Goal: Task Accomplishment & Management: Use online tool/utility

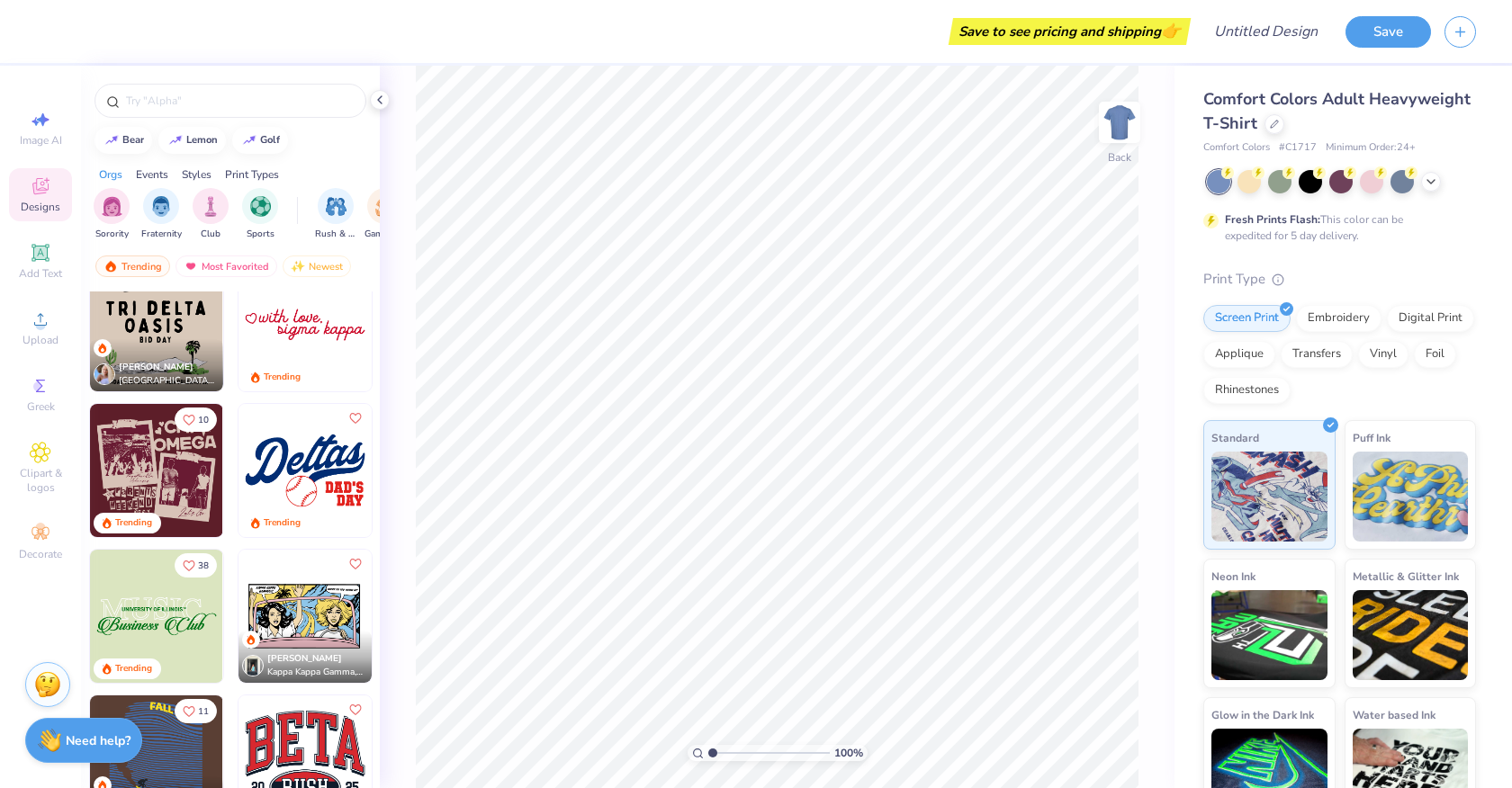
scroll to position [1645, 0]
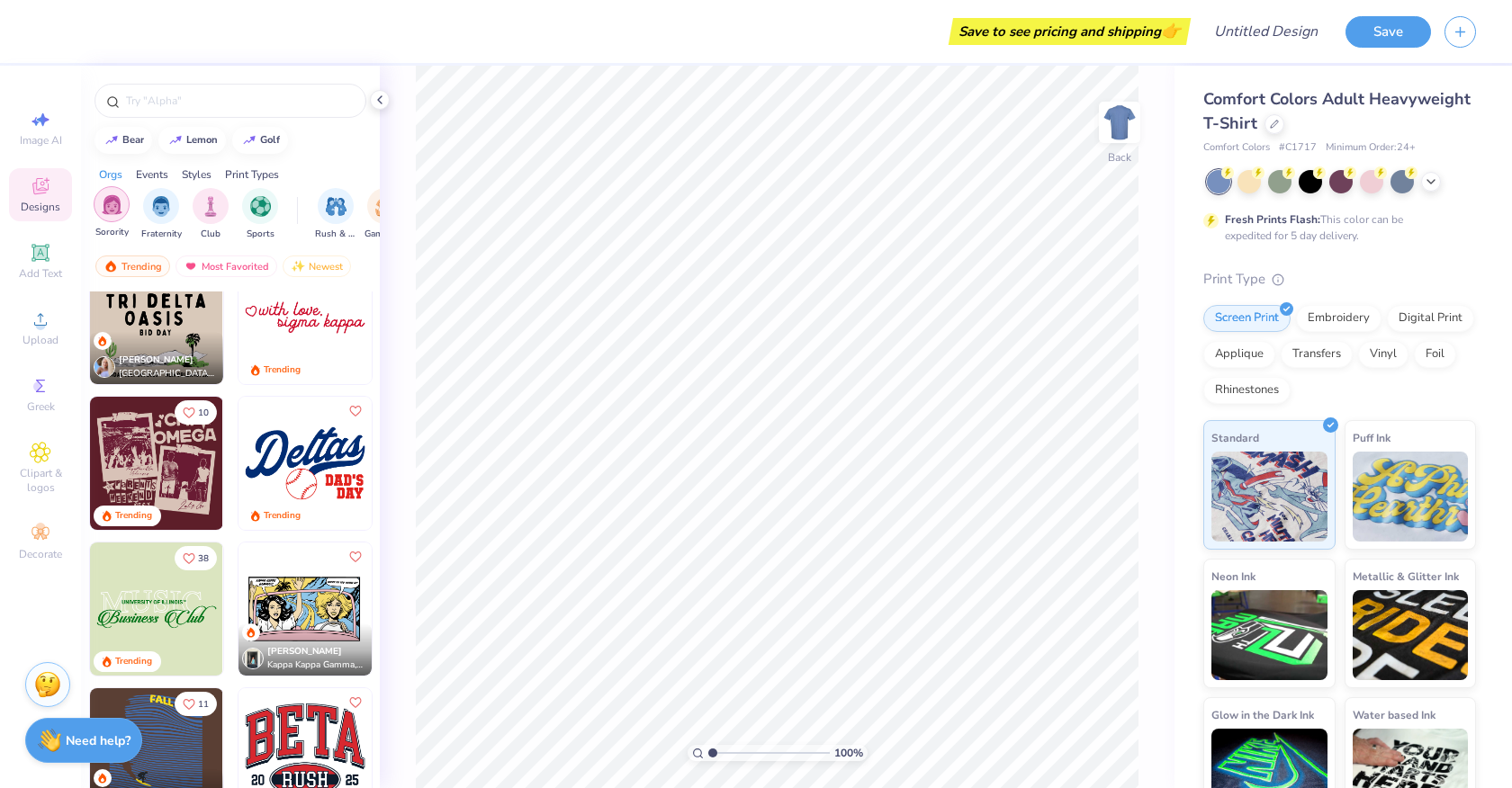
click at [112, 206] on img "filter for Sorority" at bounding box center [112, 204] width 20 height 20
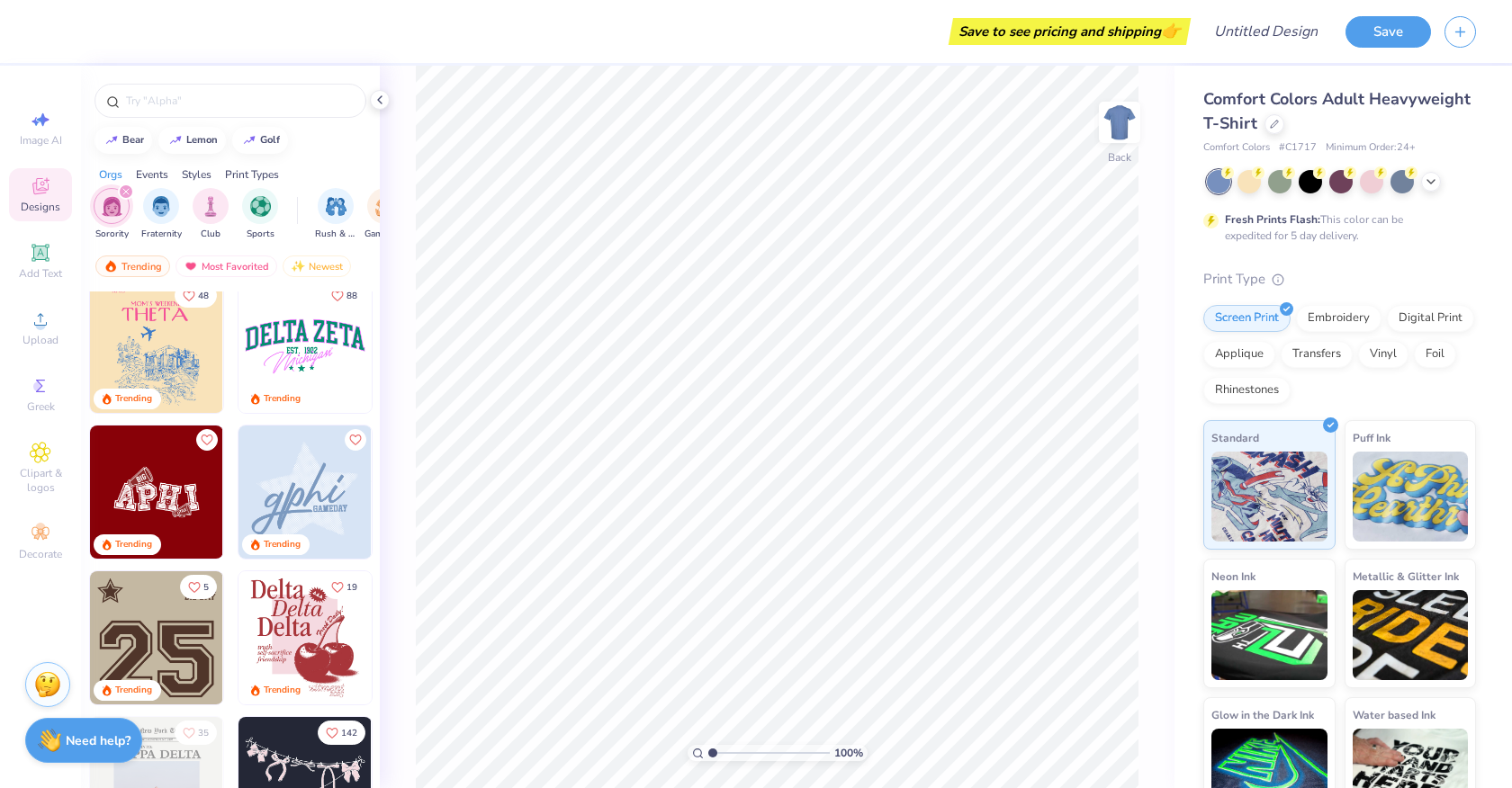
scroll to position [2350, 0]
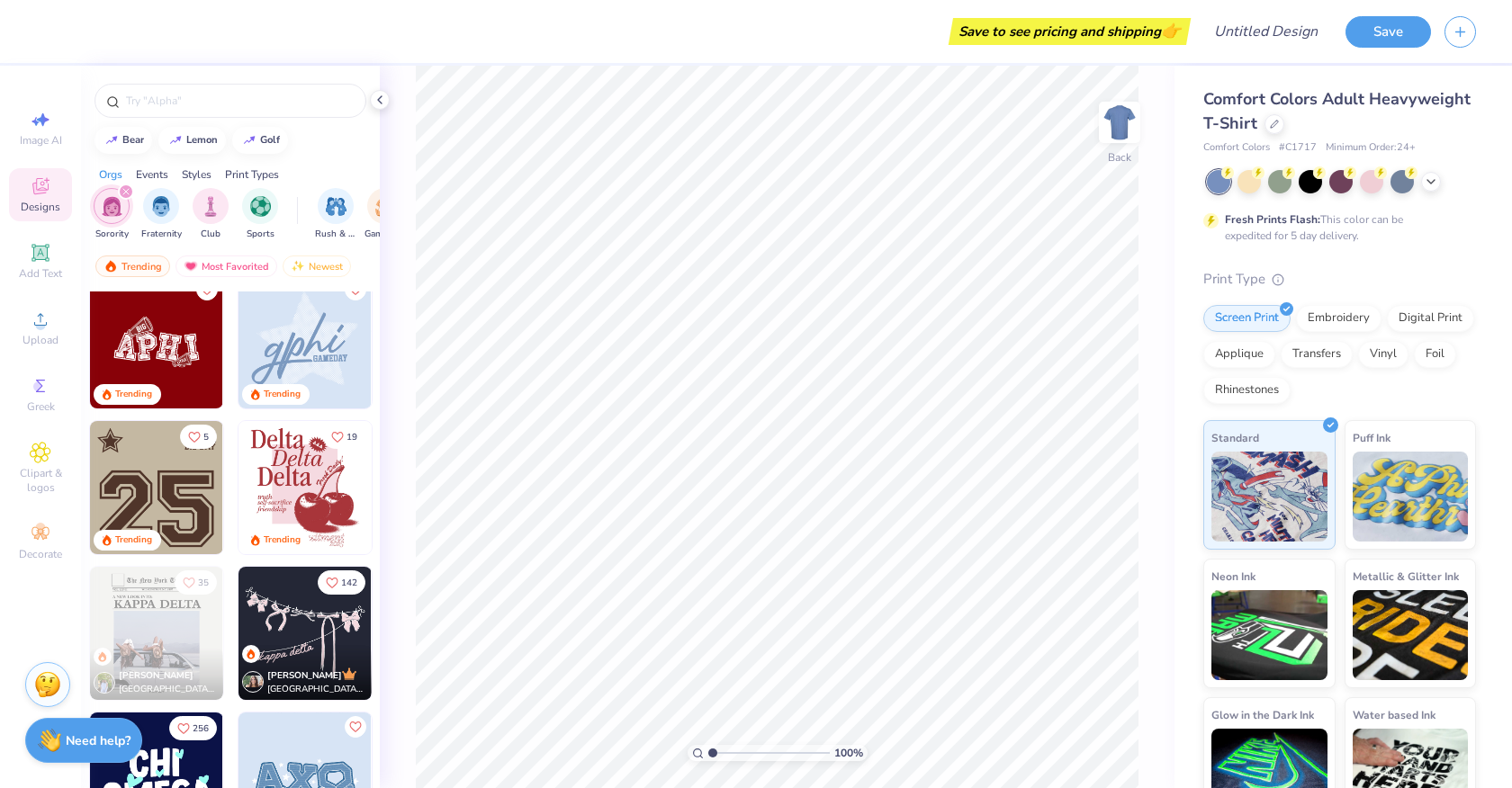
click at [309, 513] on img at bounding box center [305, 487] width 133 height 133
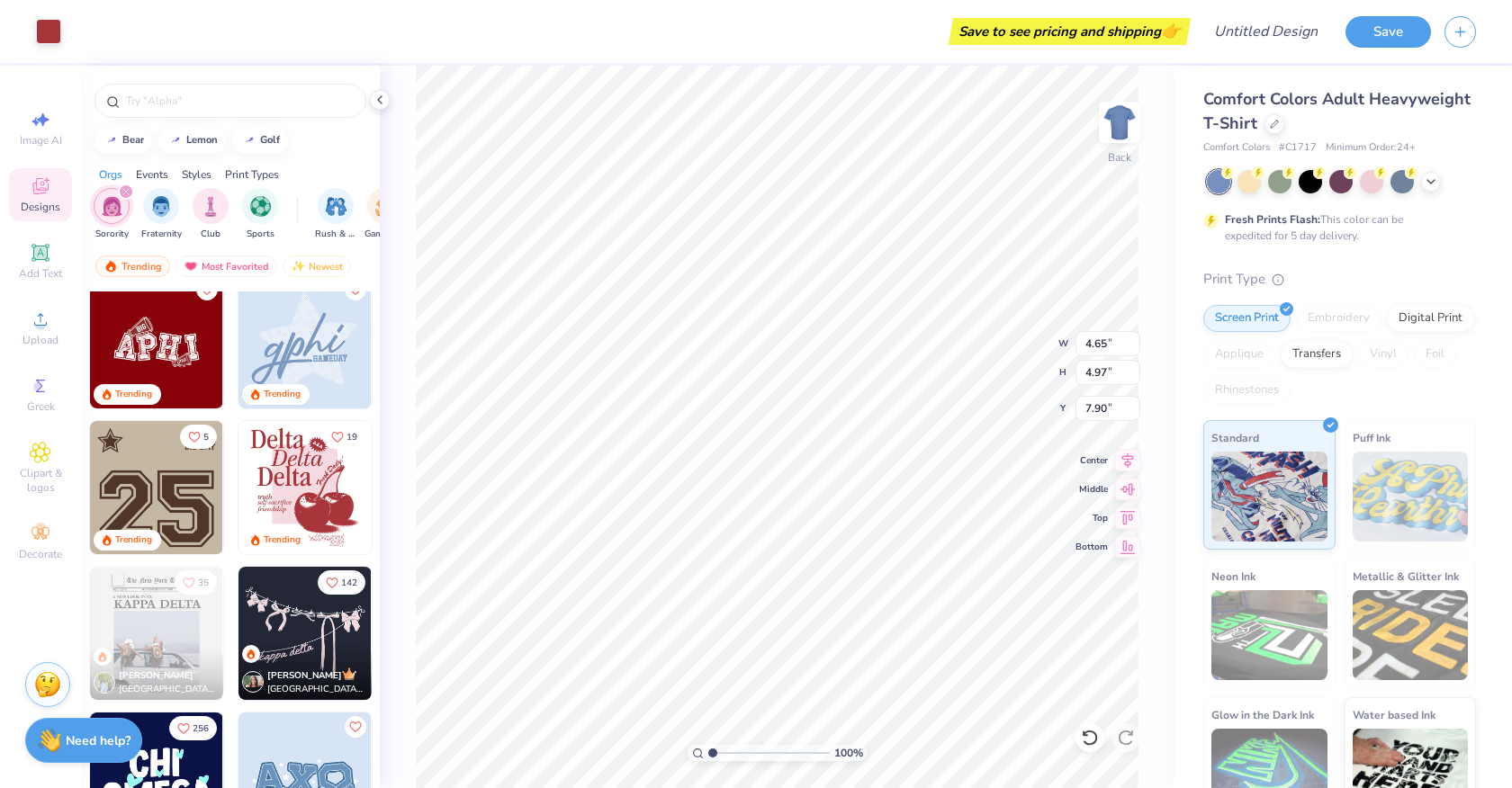
type input "4.65"
type input "4.97"
type input "5.63"
click at [1371, 186] on div at bounding box center [1371, 180] width 23 height 23
type input "4.39"
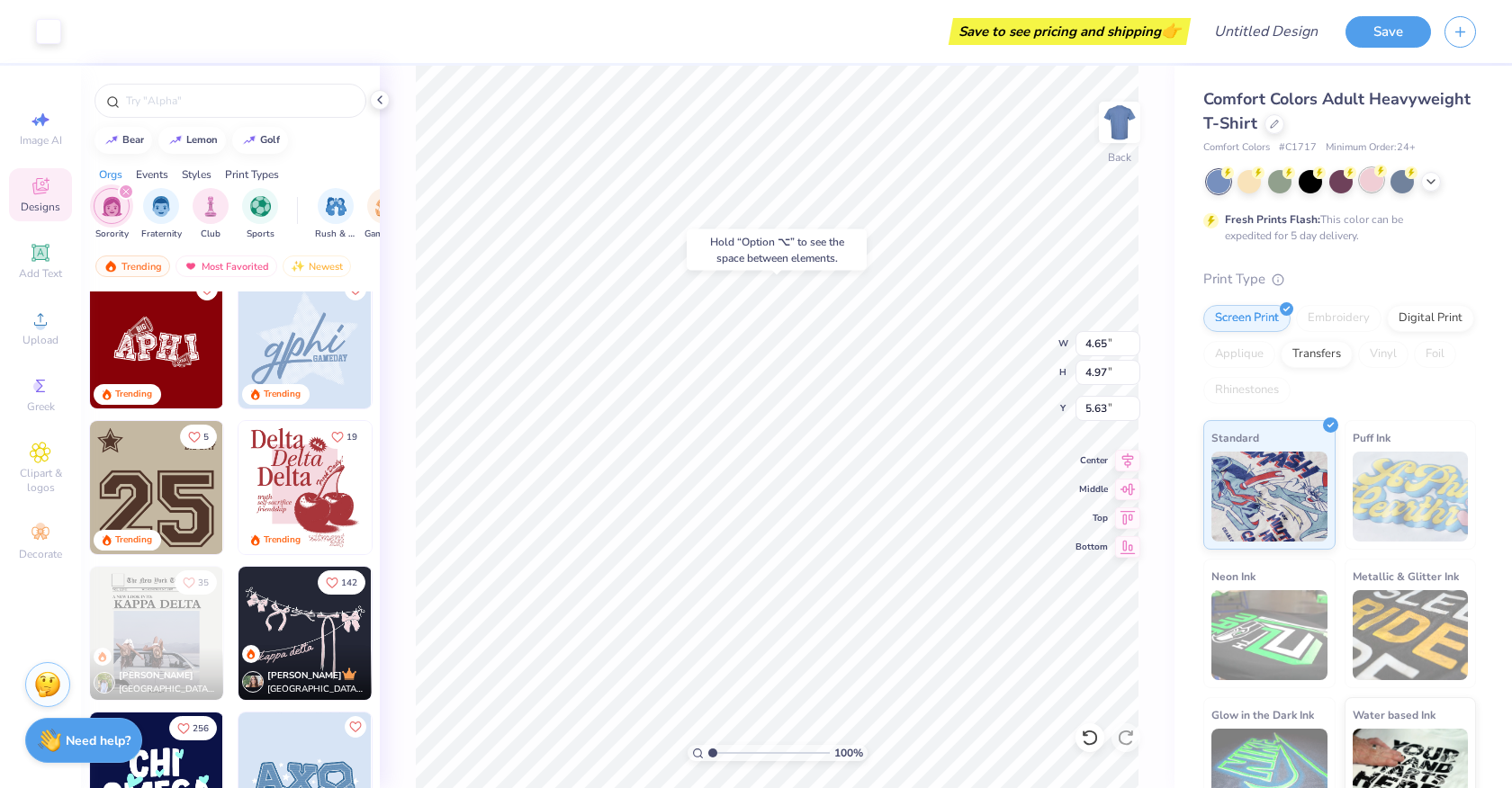
type input "4.82"
type input "7.92"
click at [1375, 184] on div at bounding box center [1371, 180] width 23 height 23
type input "4.81"
type input "7.11"
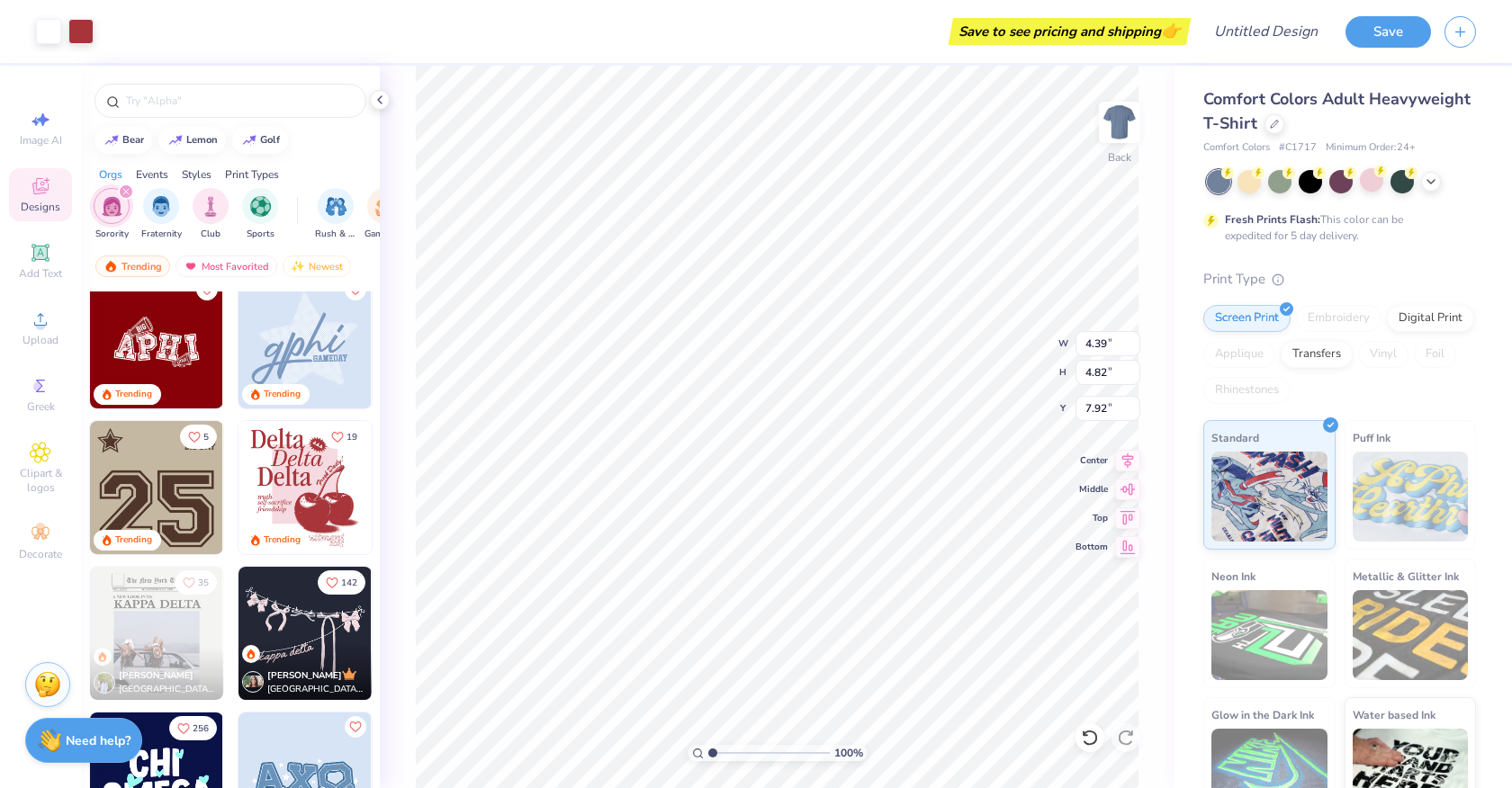
type input "5.63"
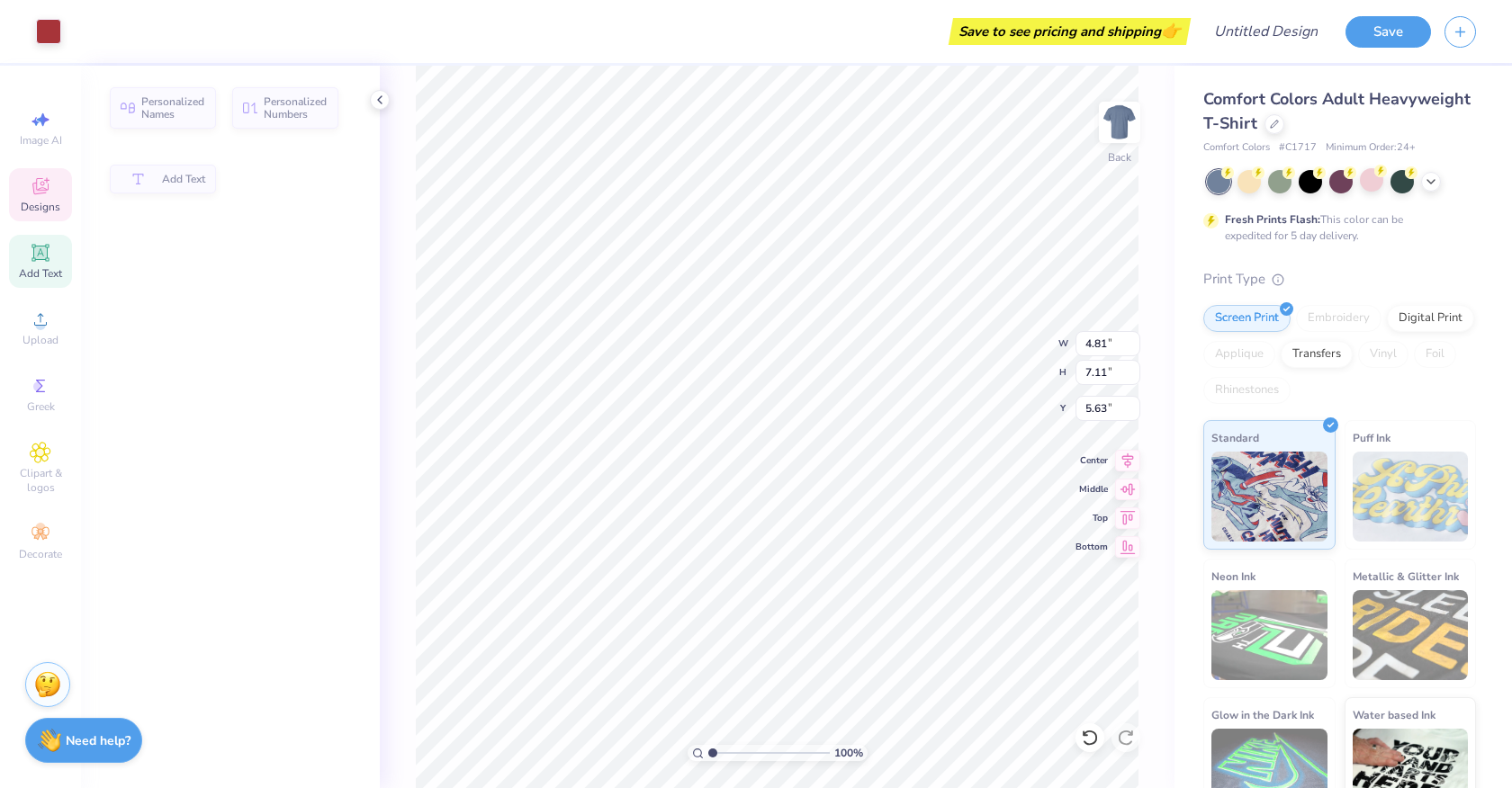
type input "3.86"
type input "1.48"
type input "7.90"
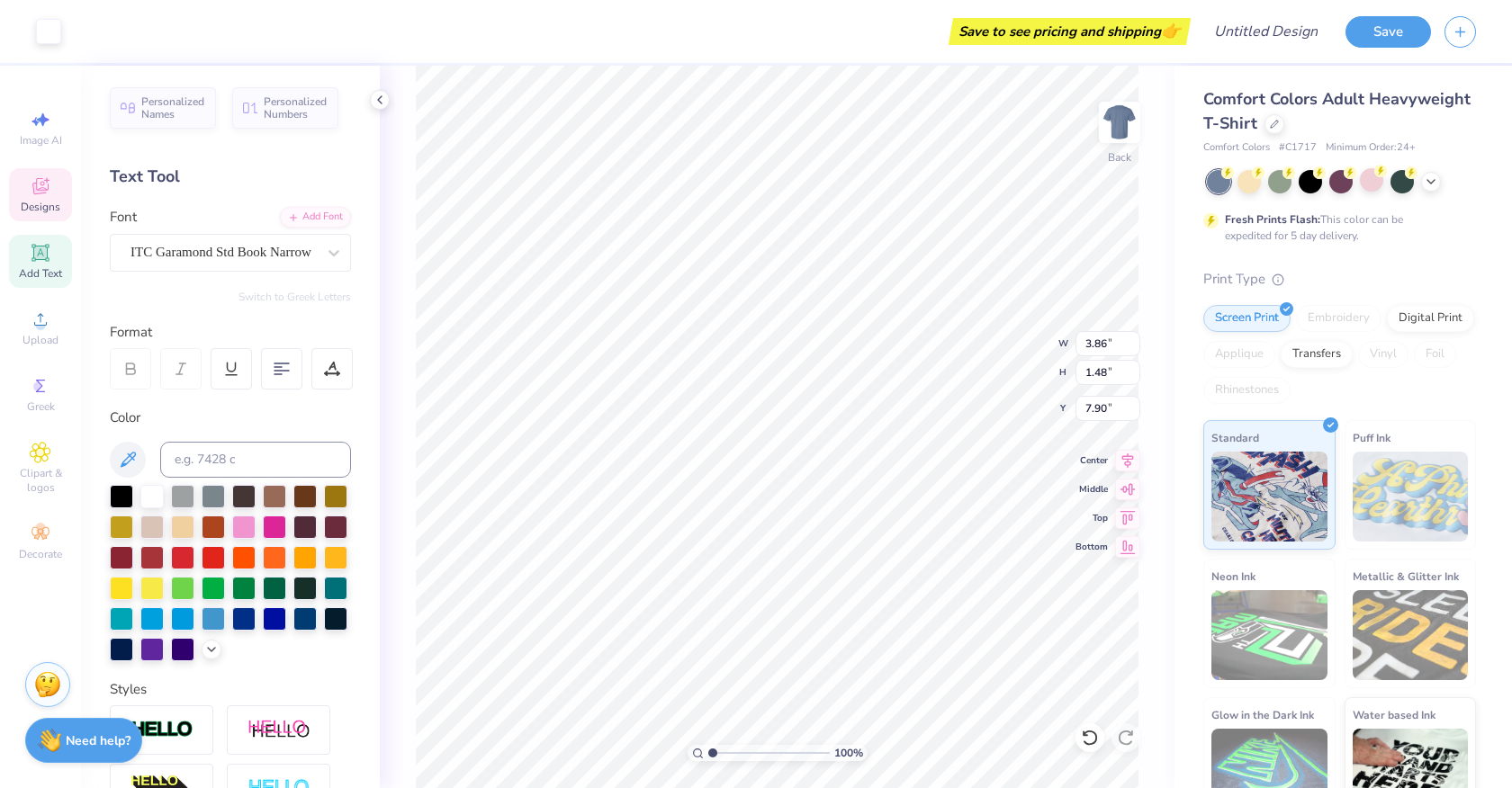
type input "4.39"
type input "4.82"
type input "7.92"
type input "3.34"
type input "10.38"
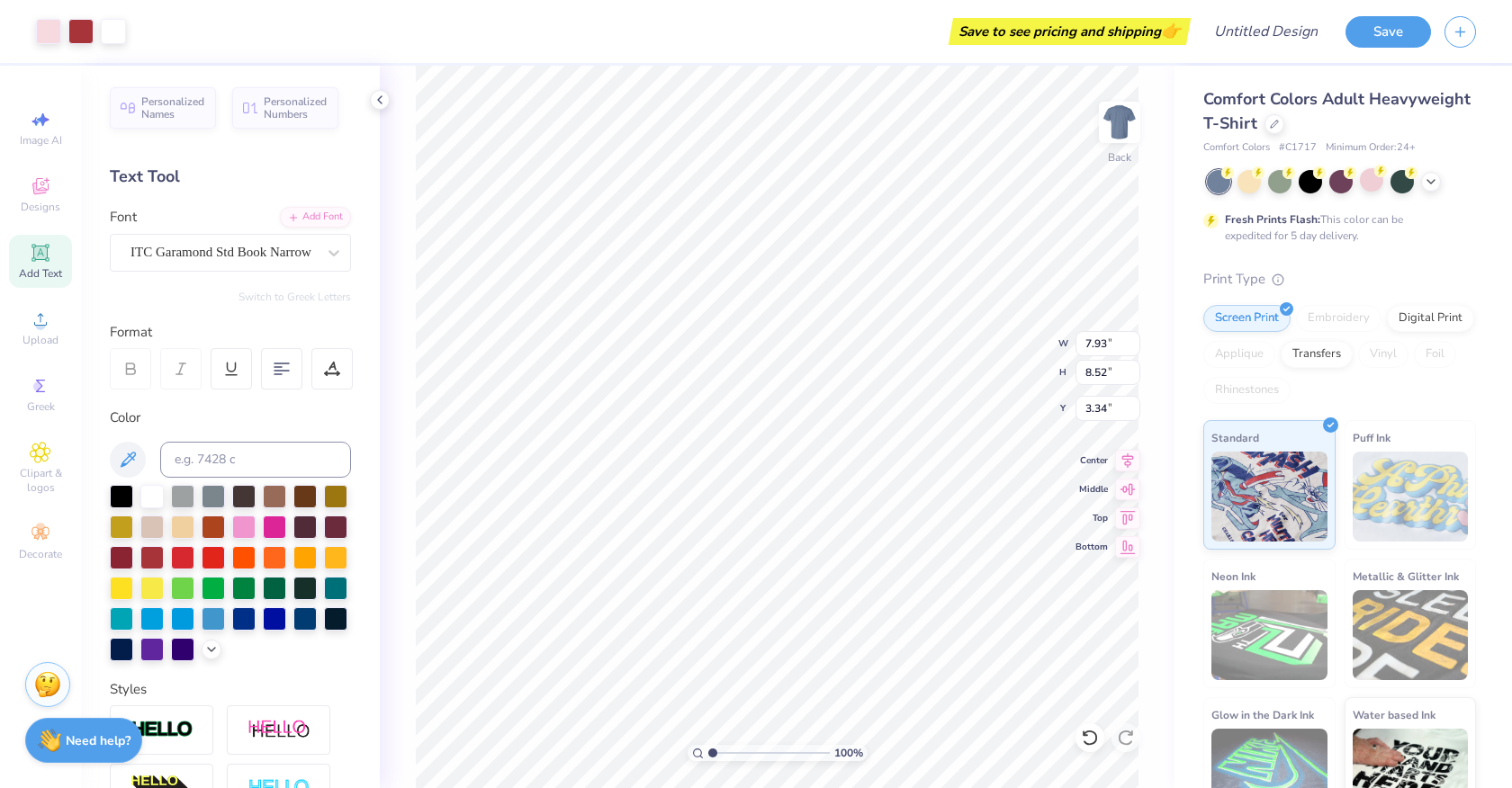
type input "11.16"
click at [1125, 469] on icon at bounding box center [1128, 458] width 25 height 21
type input "3.00"
click at [1368, 185] on div at bounding box center [1371, 180] width 23 height 23
click at [1130, 125] on img at bounding box center [1119, 122] width 72 height 72
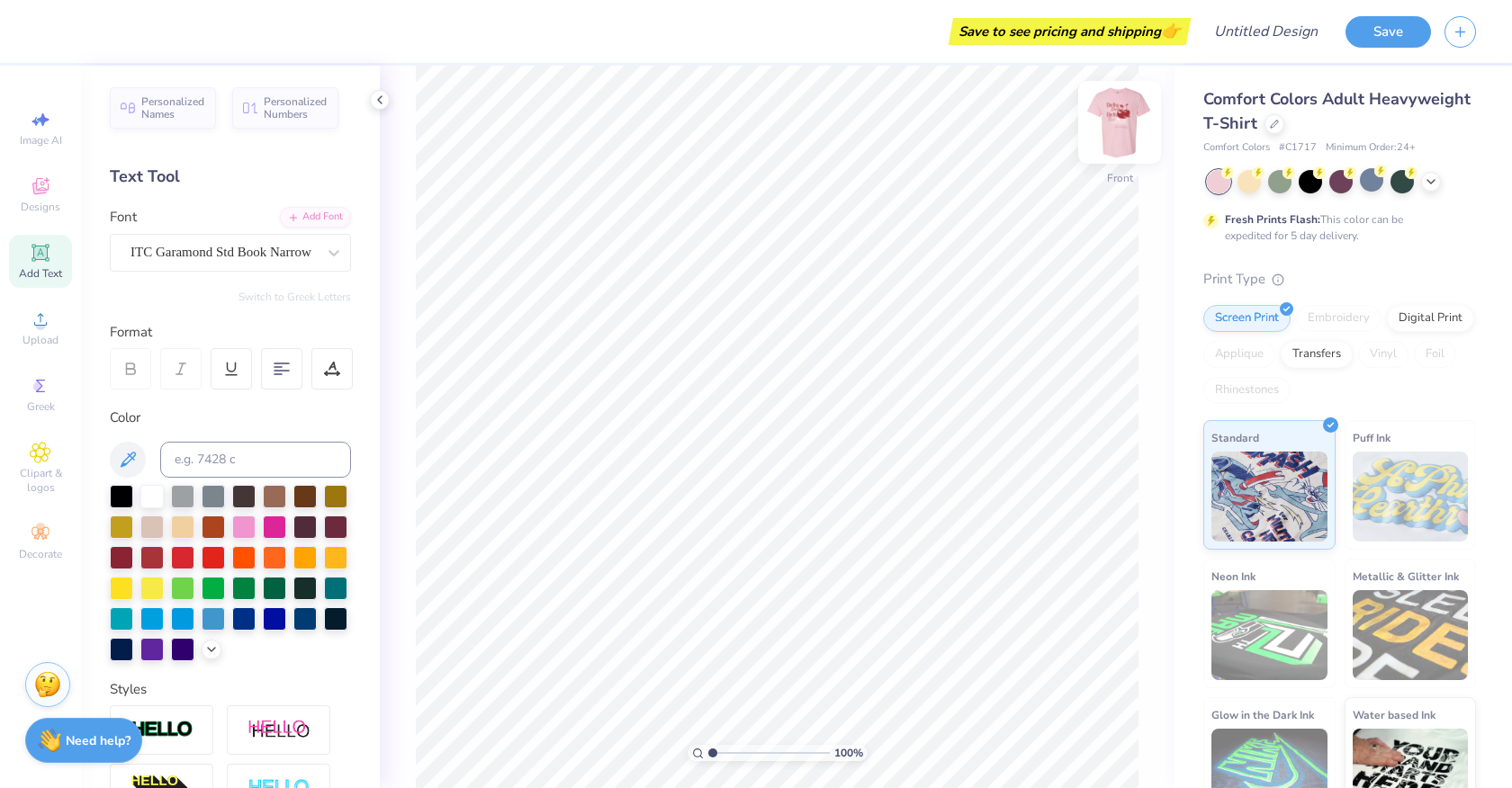
click at [1116, 136] on img at bounding box center [1119, 122] width 72 height 72
type input "5.05"
type input "1.94"
type input "7.01"
type input "6.08"
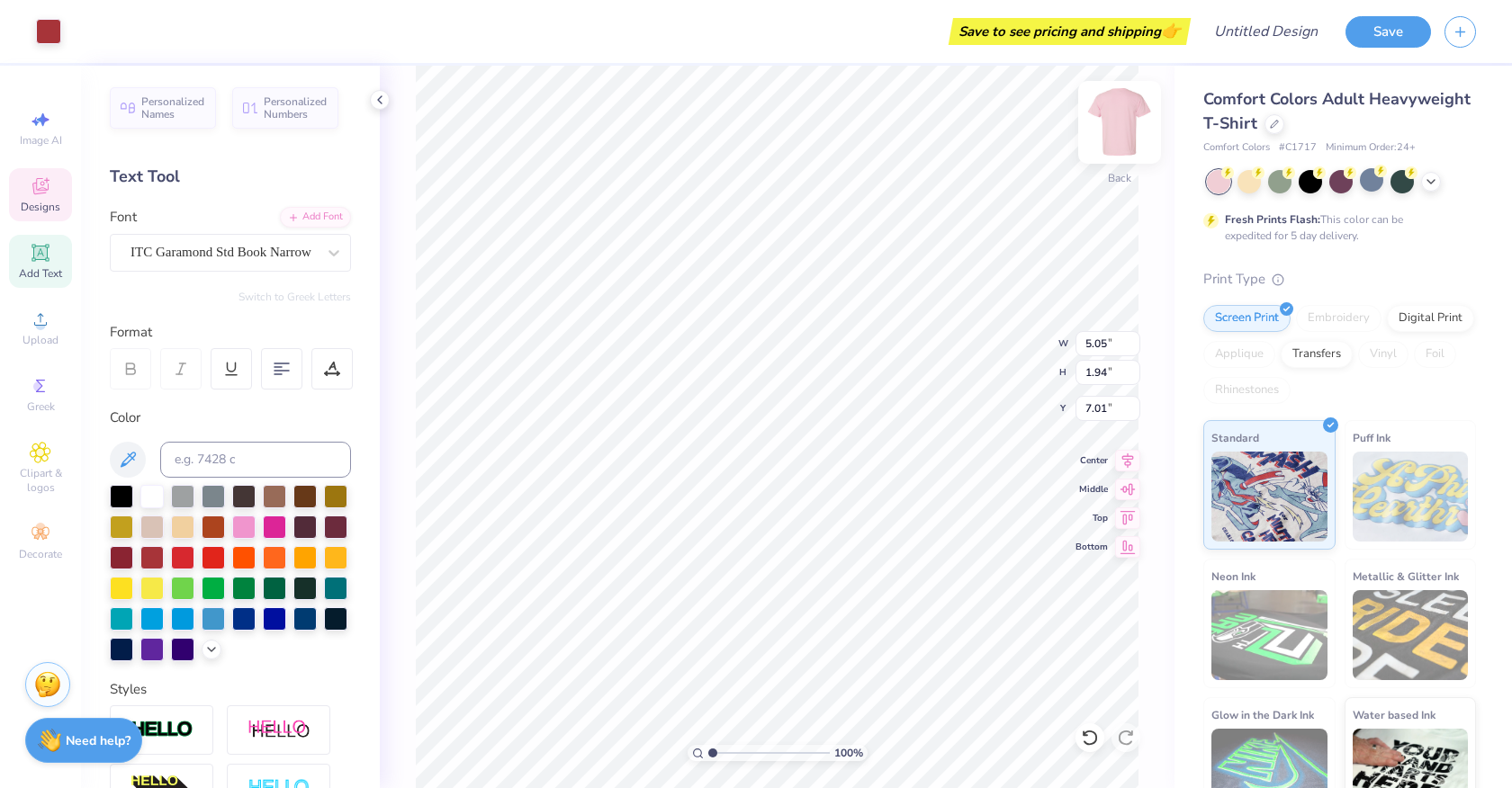
type input "6.50"
type input "3.83"
type input "5.04"
type input "1.93"
type input "3.00"
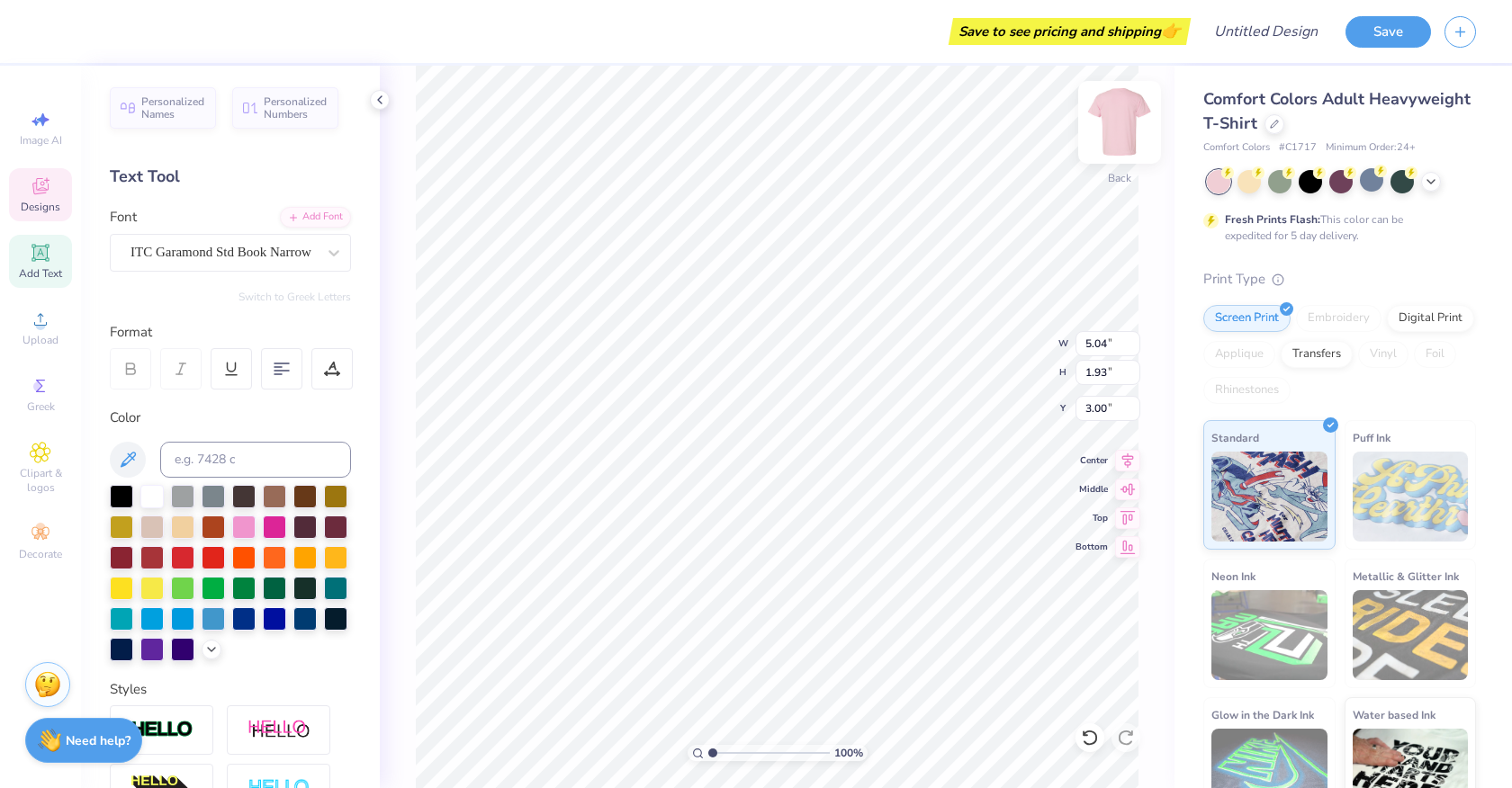
scroll to position [0, 0]
type textarea "D"
type textarea "[PERSON_NAME]"
type input "4.88"
type input "1.66"
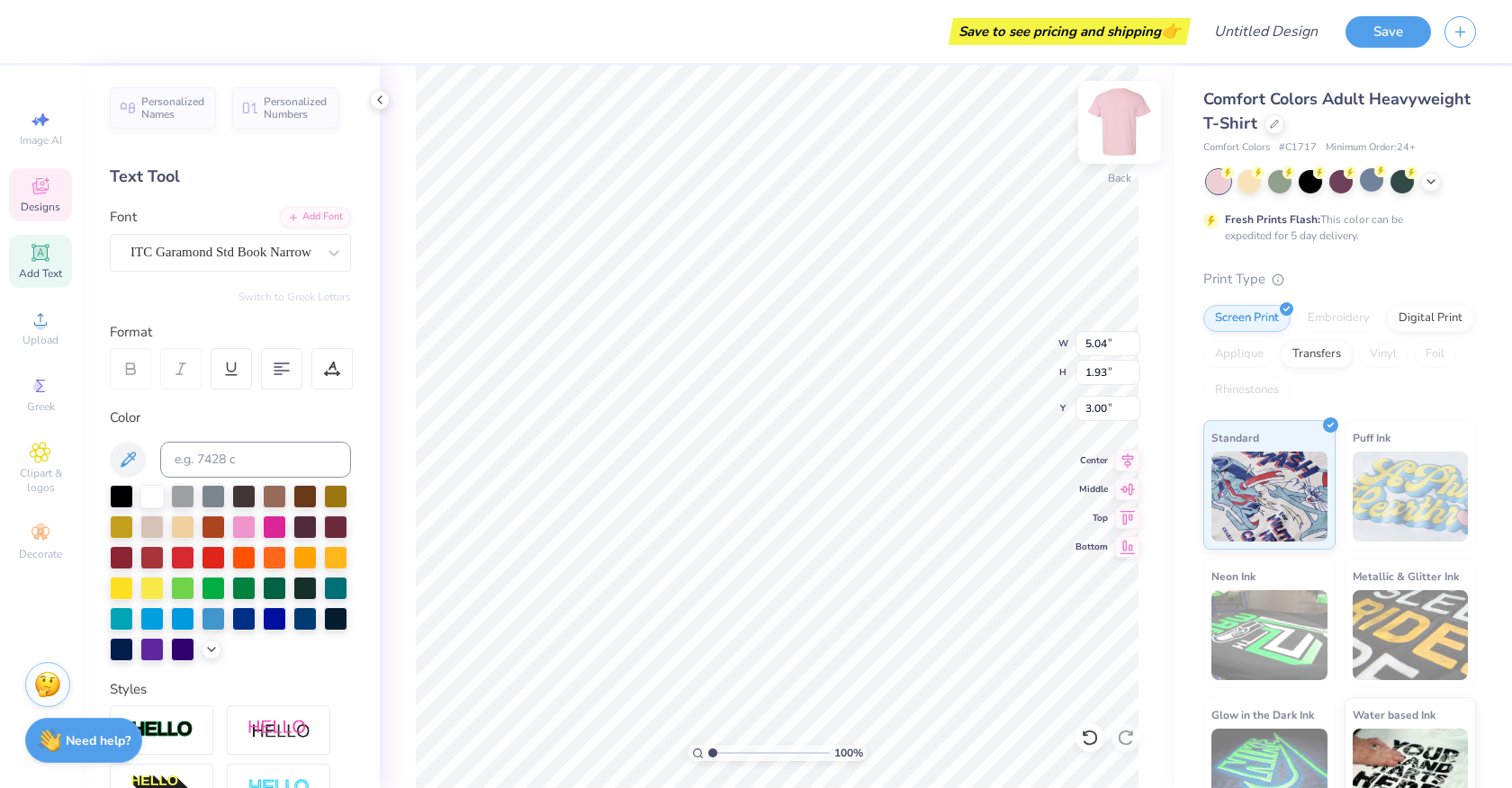
type input "4.91"
type textarea "E"
type textarea "[PERSON_NAME]"
type input "5.05"
type input "1.94"
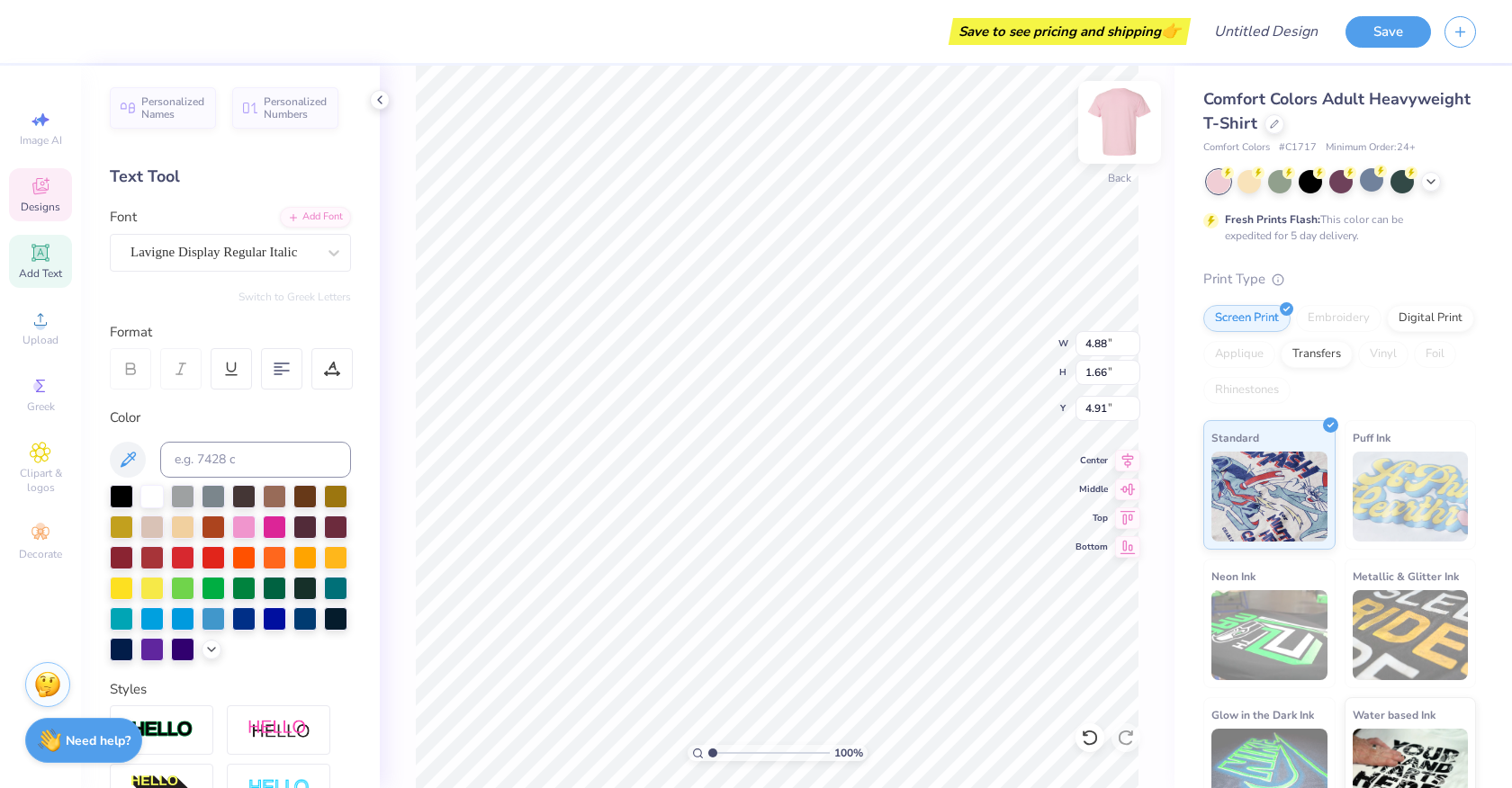
type input "7.01"
type textarea "BBG"
type input "0.92"
type input "0.72"
type input "3.98"
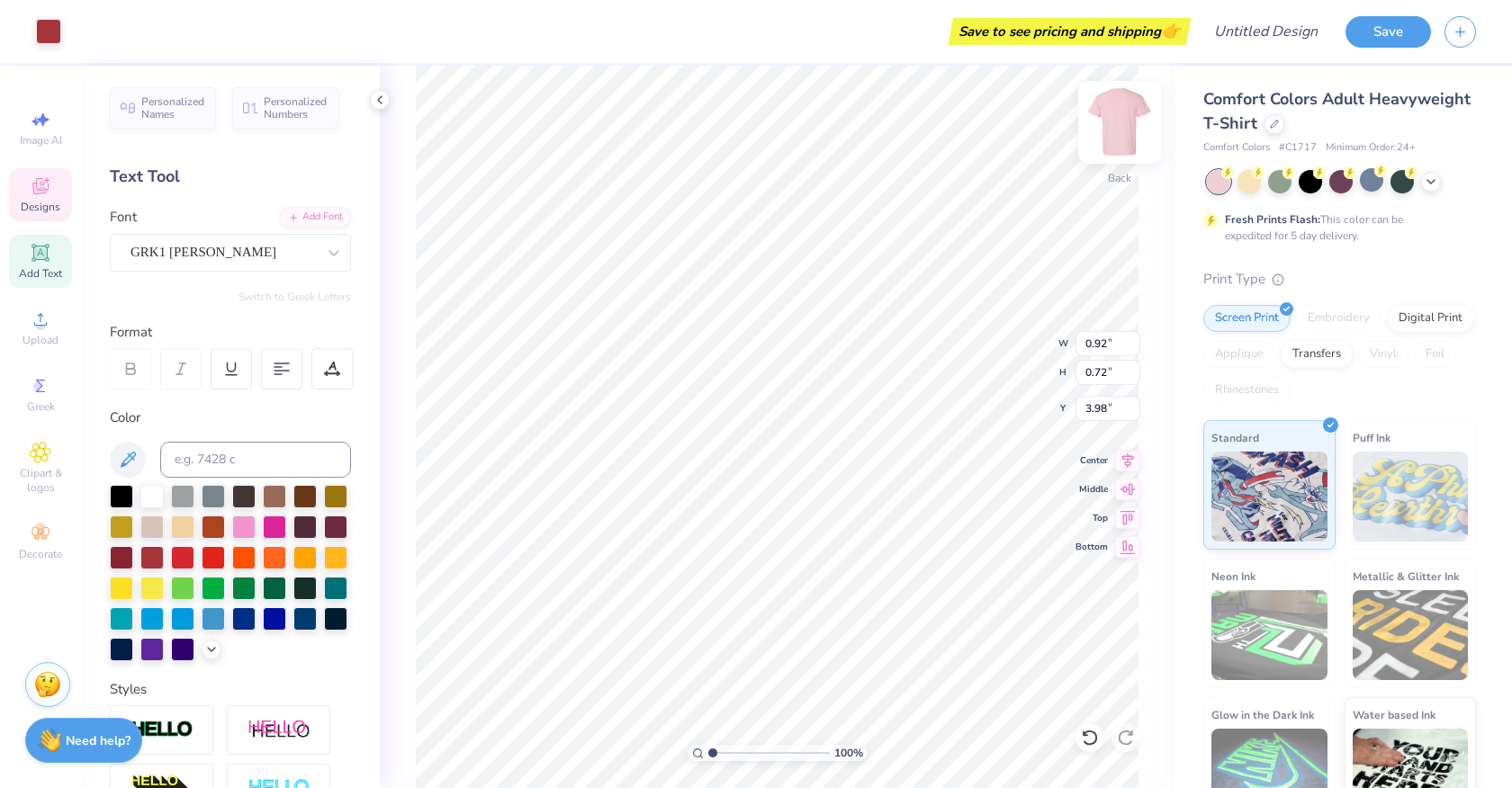
type input "1.77"
type input "1.50"
type input "3.82"
type input "0.92"
type input "0.72"
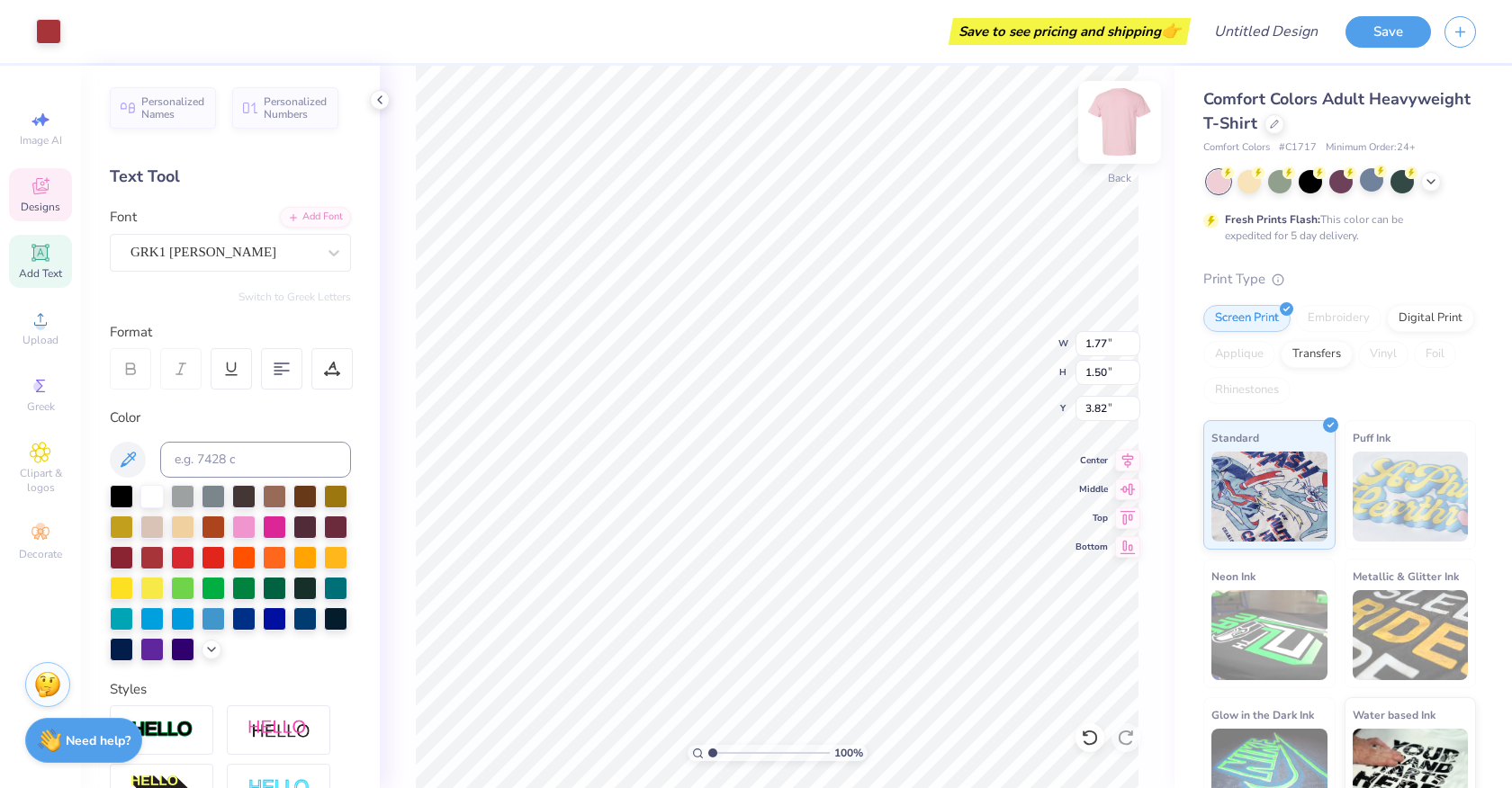
type input "3.98"
type textarea "#372"
type textarea "Rent"
type input "1.33"
type input "0.52"
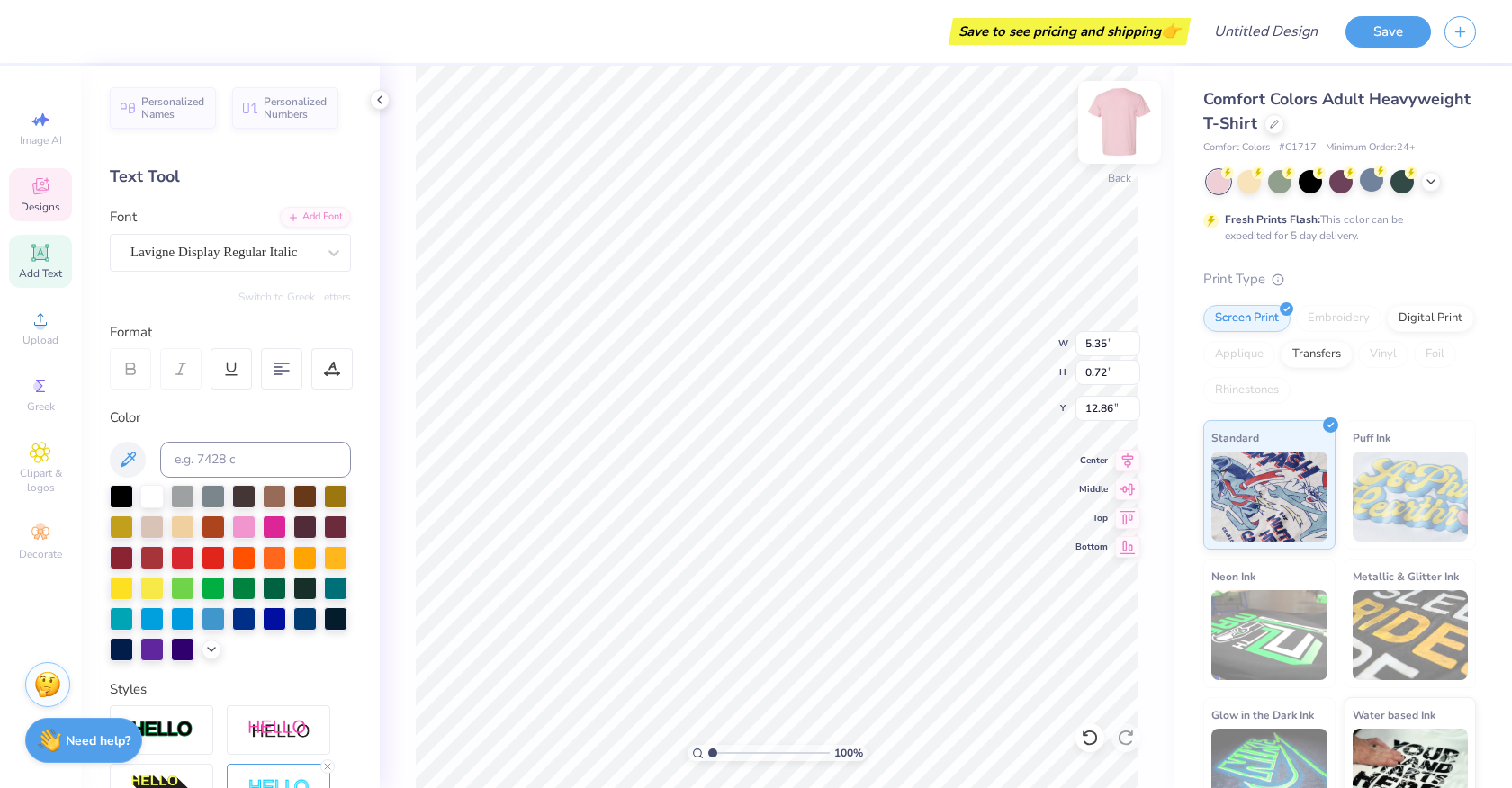
type input "13.64"
type textarea "5"
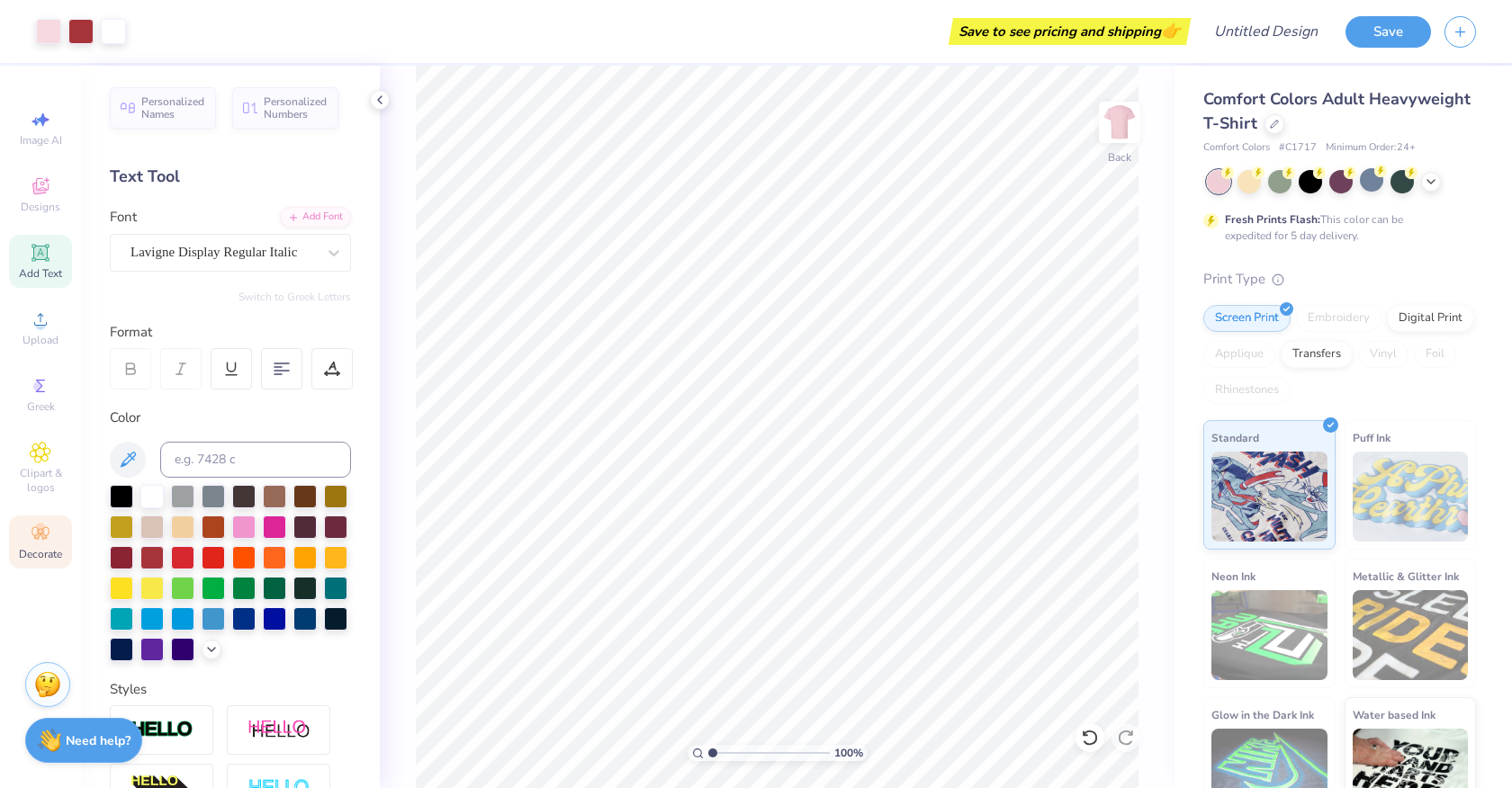
click at [44, 533] on icon at bounding box center [40, 533] width 17 height 13
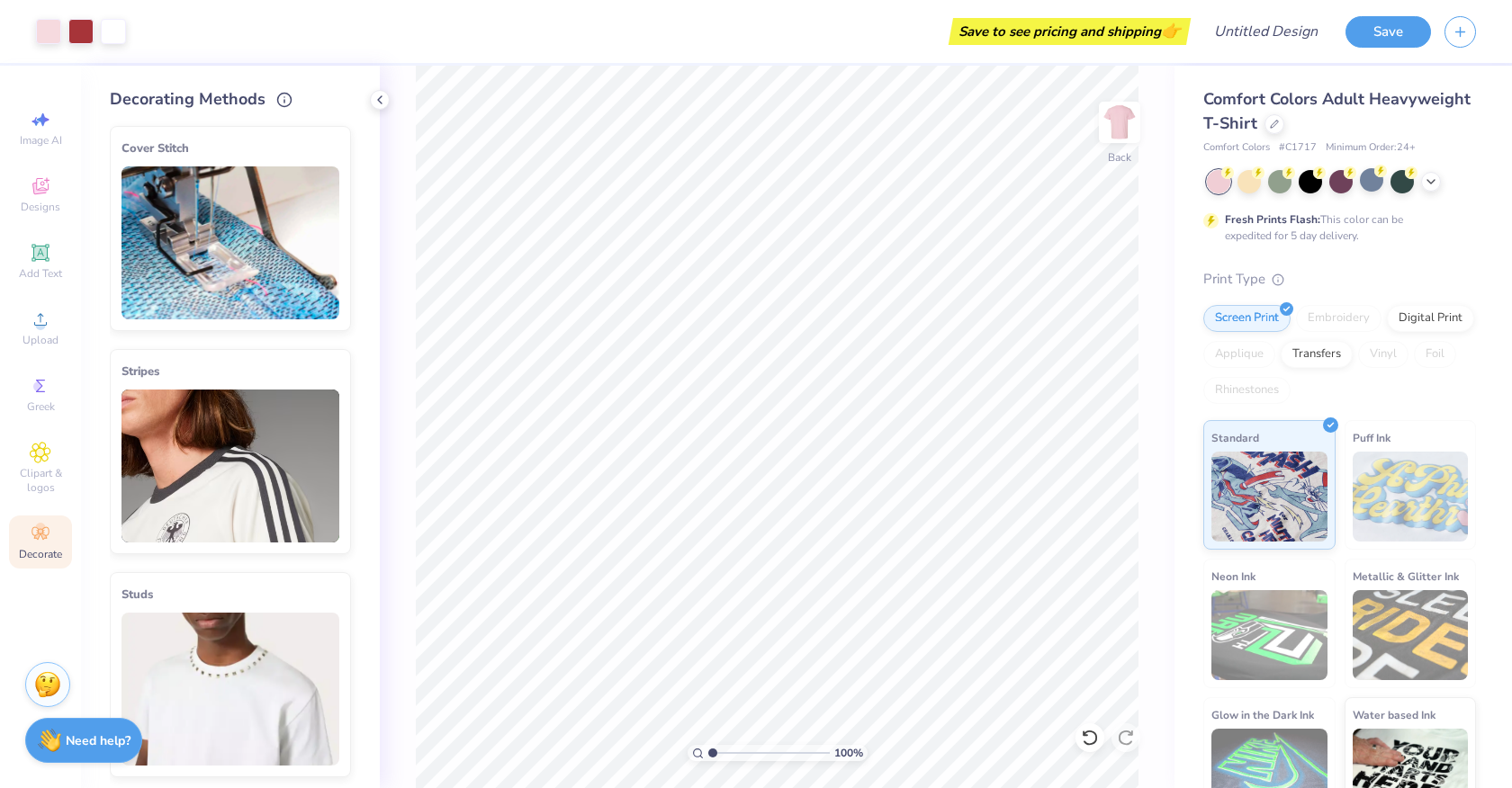
click at [173, 261] on img at bounding box center [230, 243] width 218 height 153
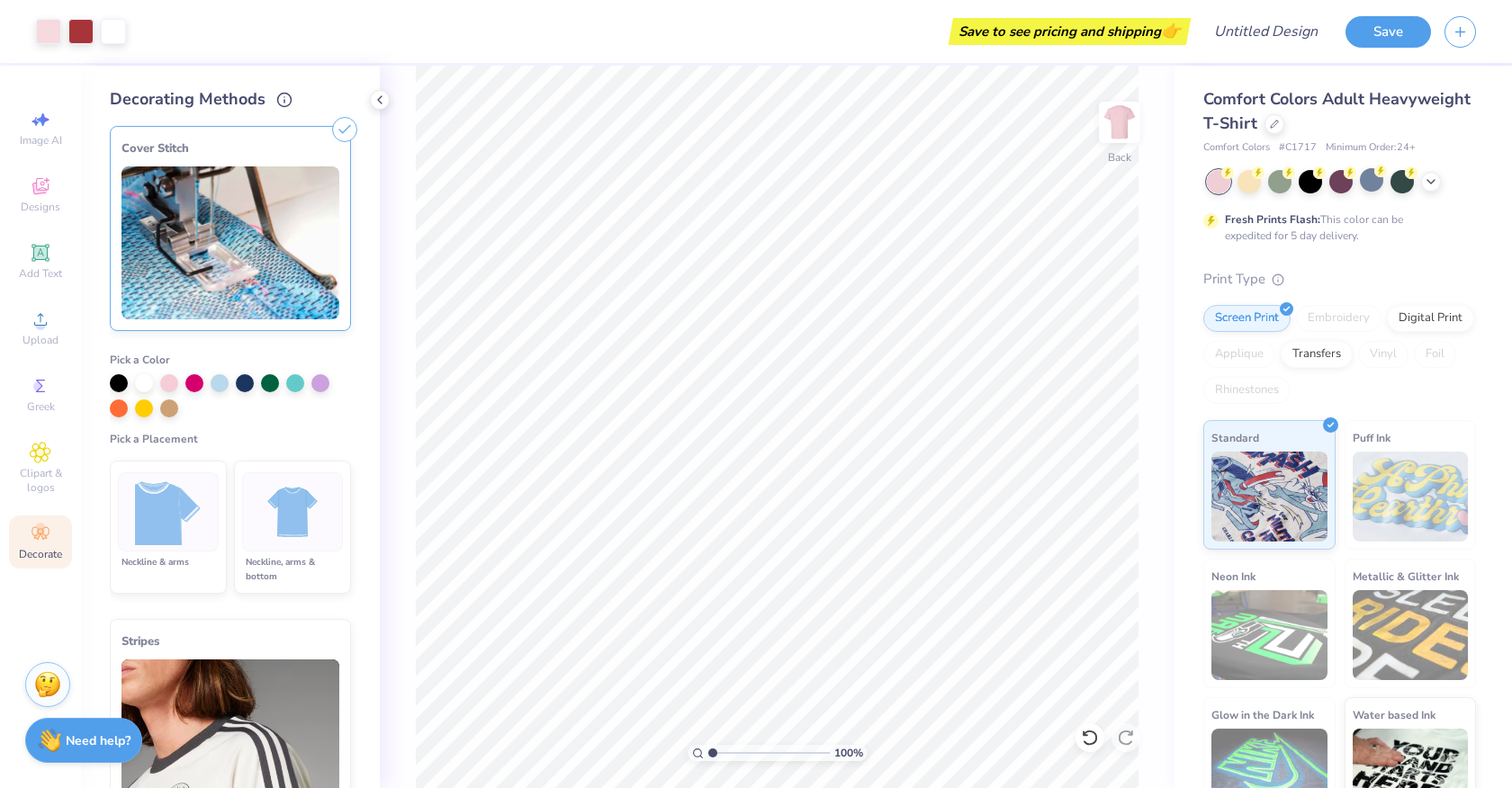
click at [274, 538] on img at bounding box center [293, 512] width 67 height 67
click at [175, 379] on div at bounding box center [169, 381] width 18 height 18
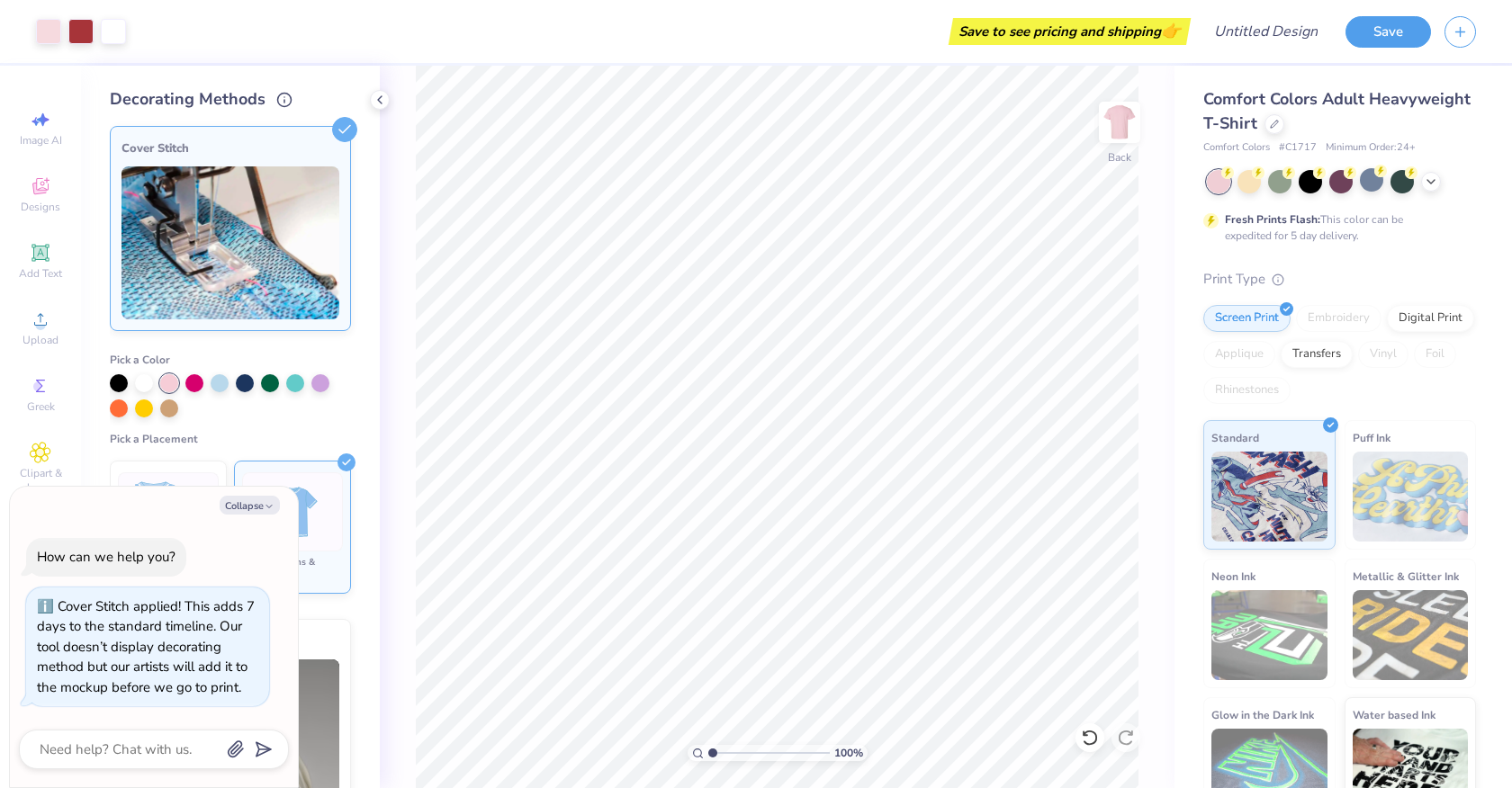
click at [269, 417] on div at bounding box center [230, 396] width 241 height 43
click at [200, 381] on div at bounding box center [194, 381] width 18 height 18
click at [269, 509] on polyline "button" at bounding box center [270, 507] width 6 height 3
type textarea "x"
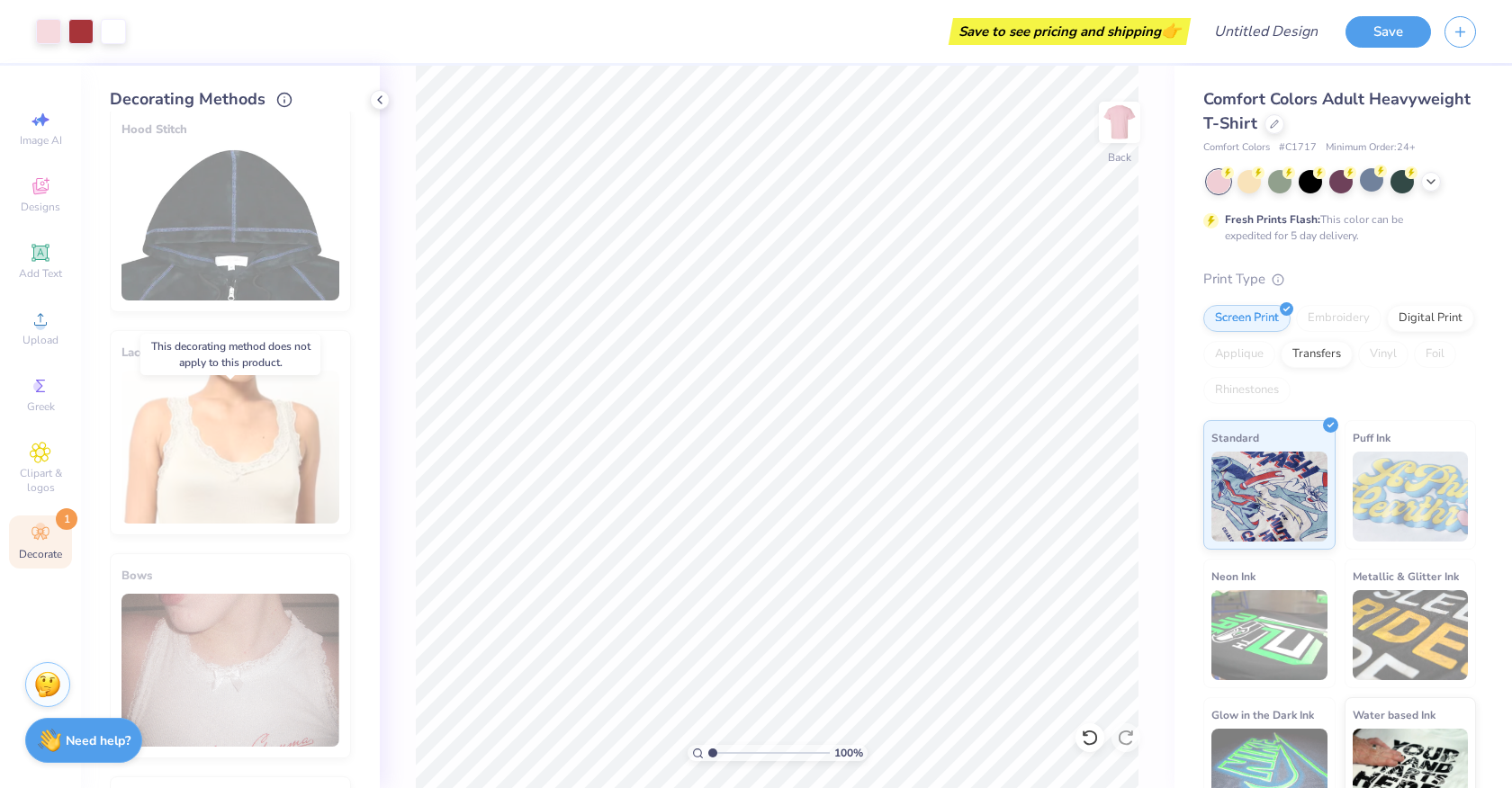
scroll to position [1008, 0]
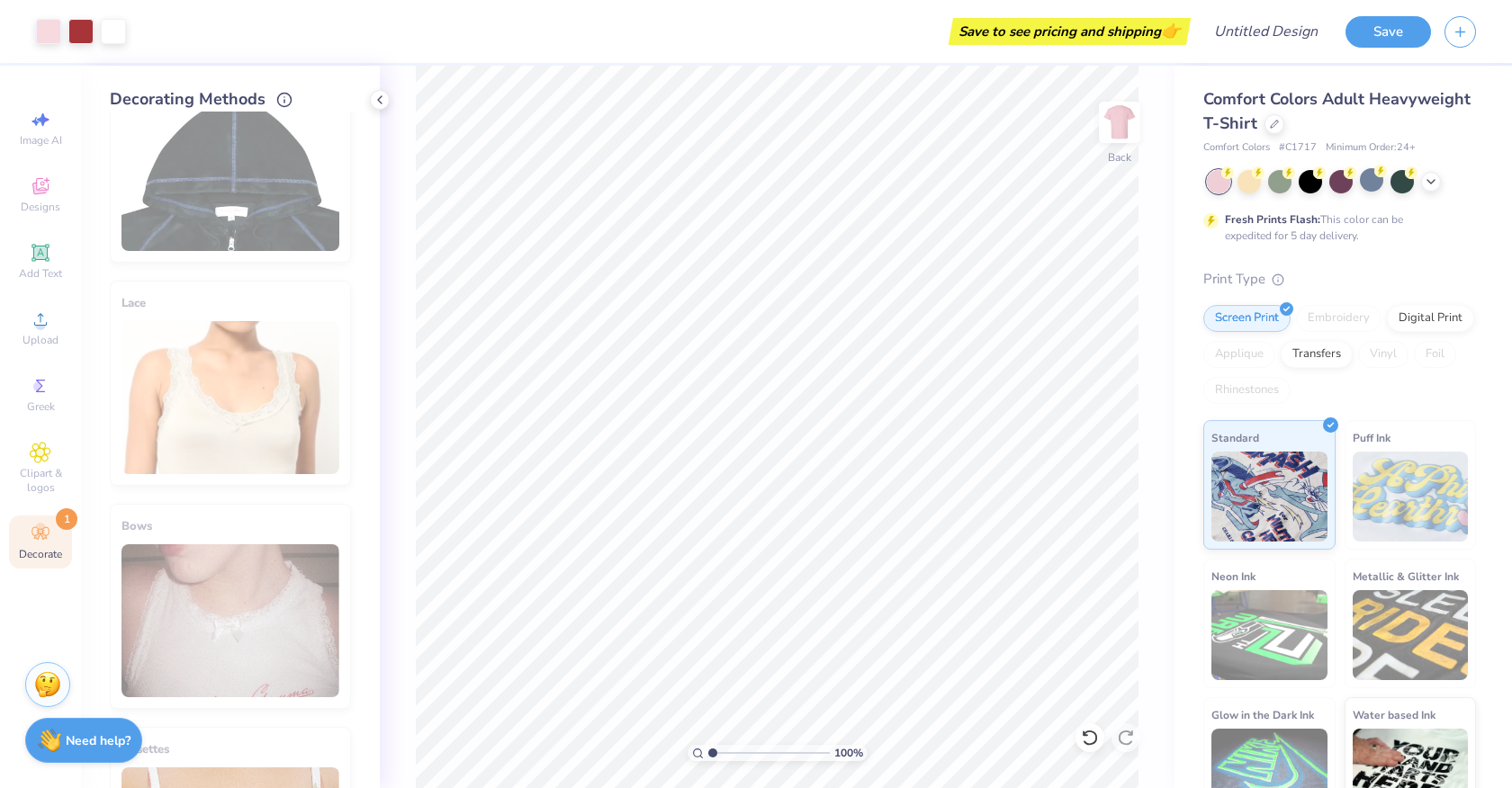
click at [274, 449] on div "Lace" at bounding box center [230, 382] width 241 height 205
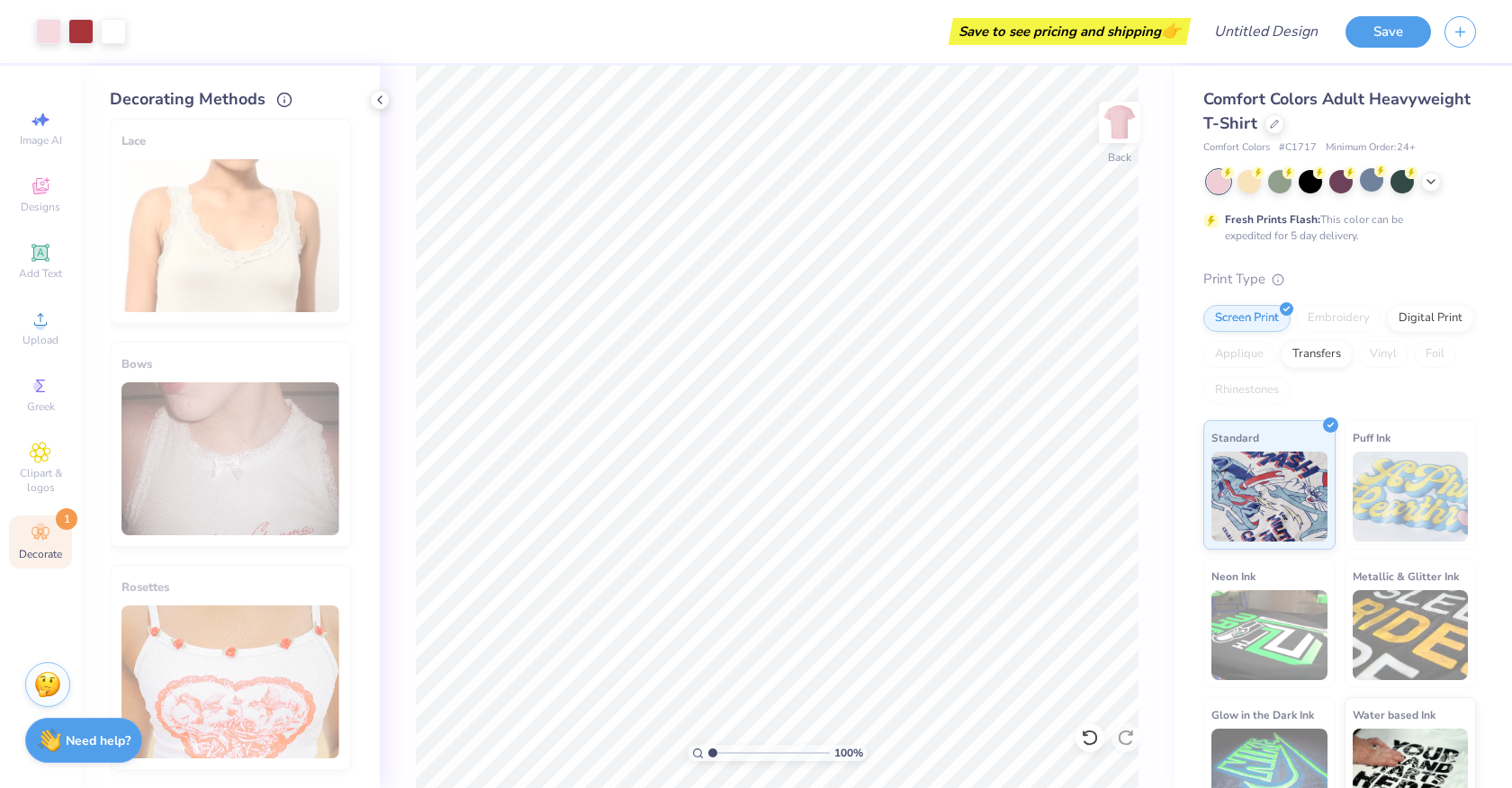
scroll to position [1607, 0]
click at [384, 103] on icon at bounding box center [379, 99] width 14 height 14
